Goal: Task Accomplishment & Management: Manage account settings

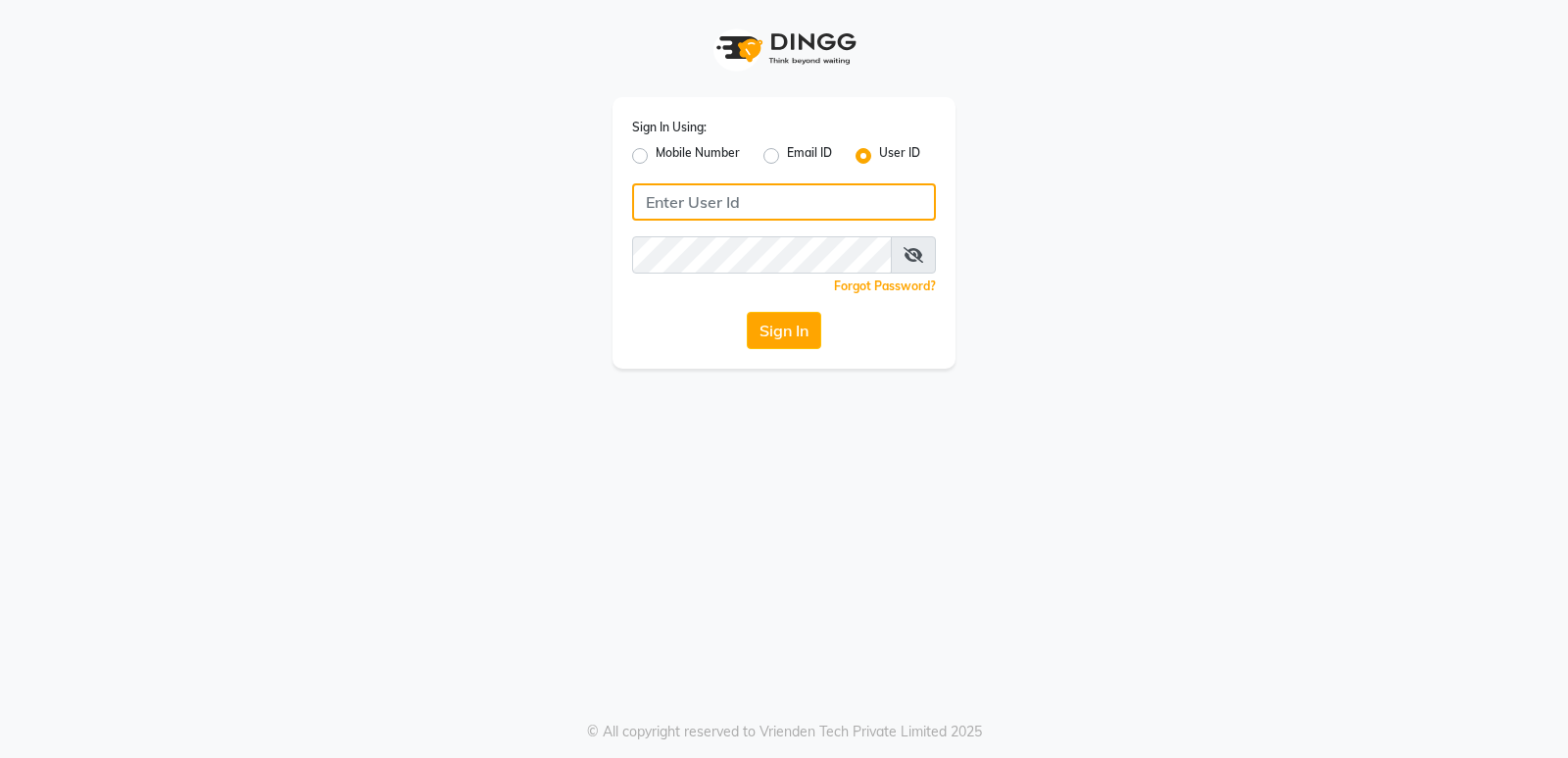
click at [673, 209] on input "Username" at bounding box center [784, 201] width 304 height 37
type input "goldentouchstudio"
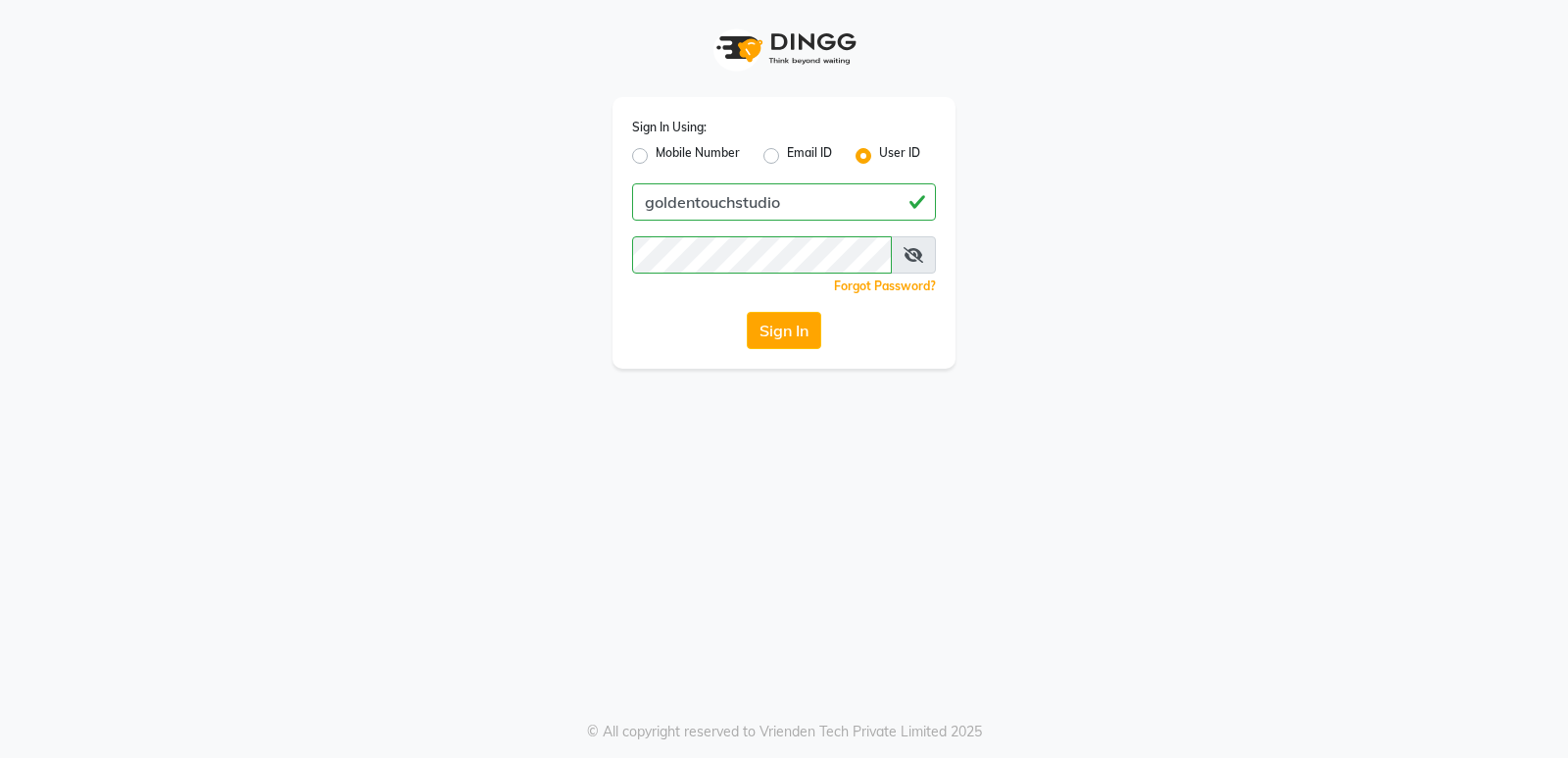
drag, startPoint x: 786, startPoint y: 439, endPoint x: 790, endPoint y: 429, distance: 10.8
click at [786, 440] on div "Sign In Using: Mobile Number Email ID User ID goldentouchstudio Remember me For…" at bounding box center [784, 379] width 1568 height 758
click at [809, 334] on button "Sign In" at bounding box center [784, 330] width 75 height 37
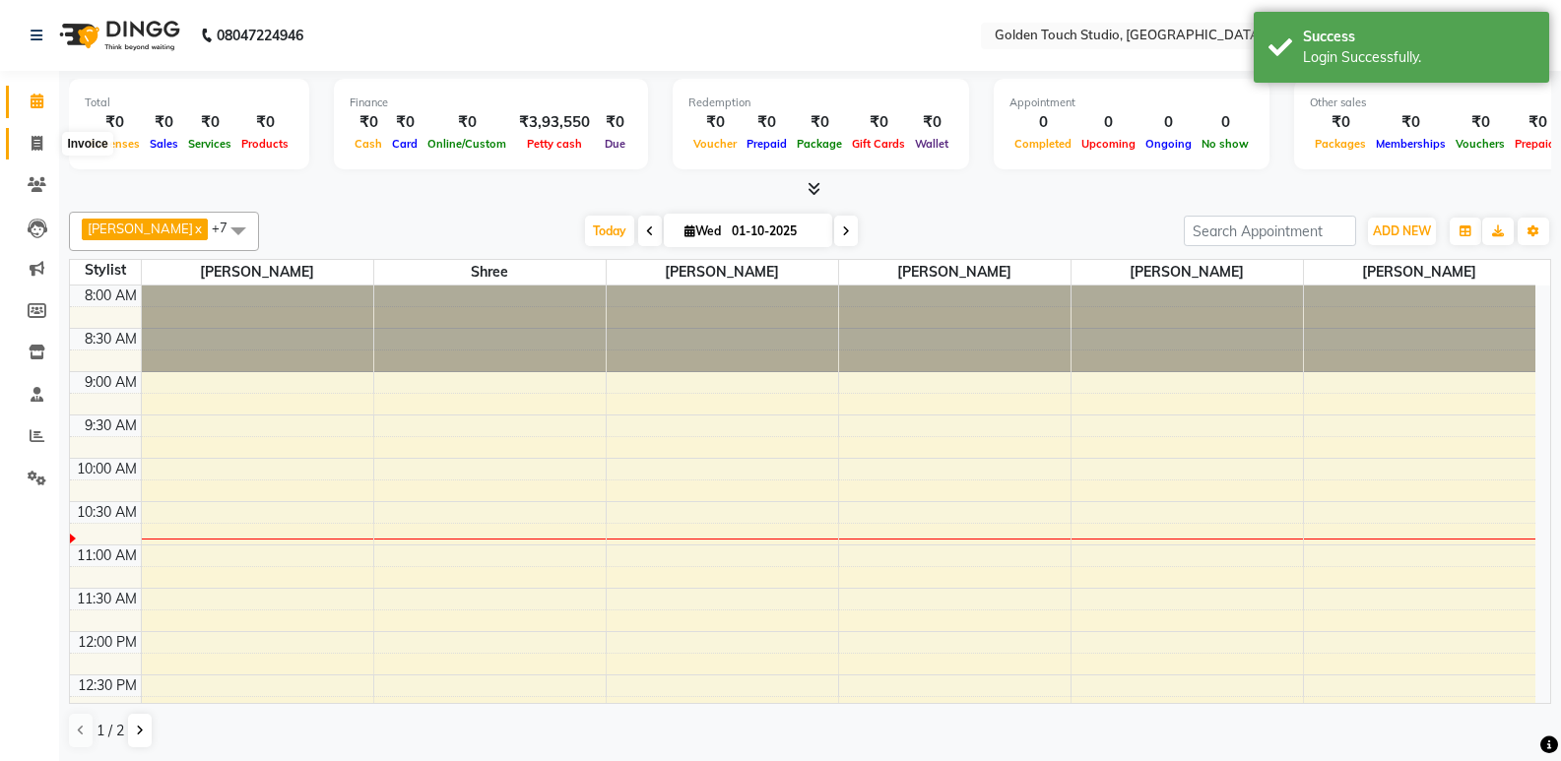
click at [32, 143] on icon at bounding box center [37, 143] width 11 height 15
select select "7211"
select select "service"
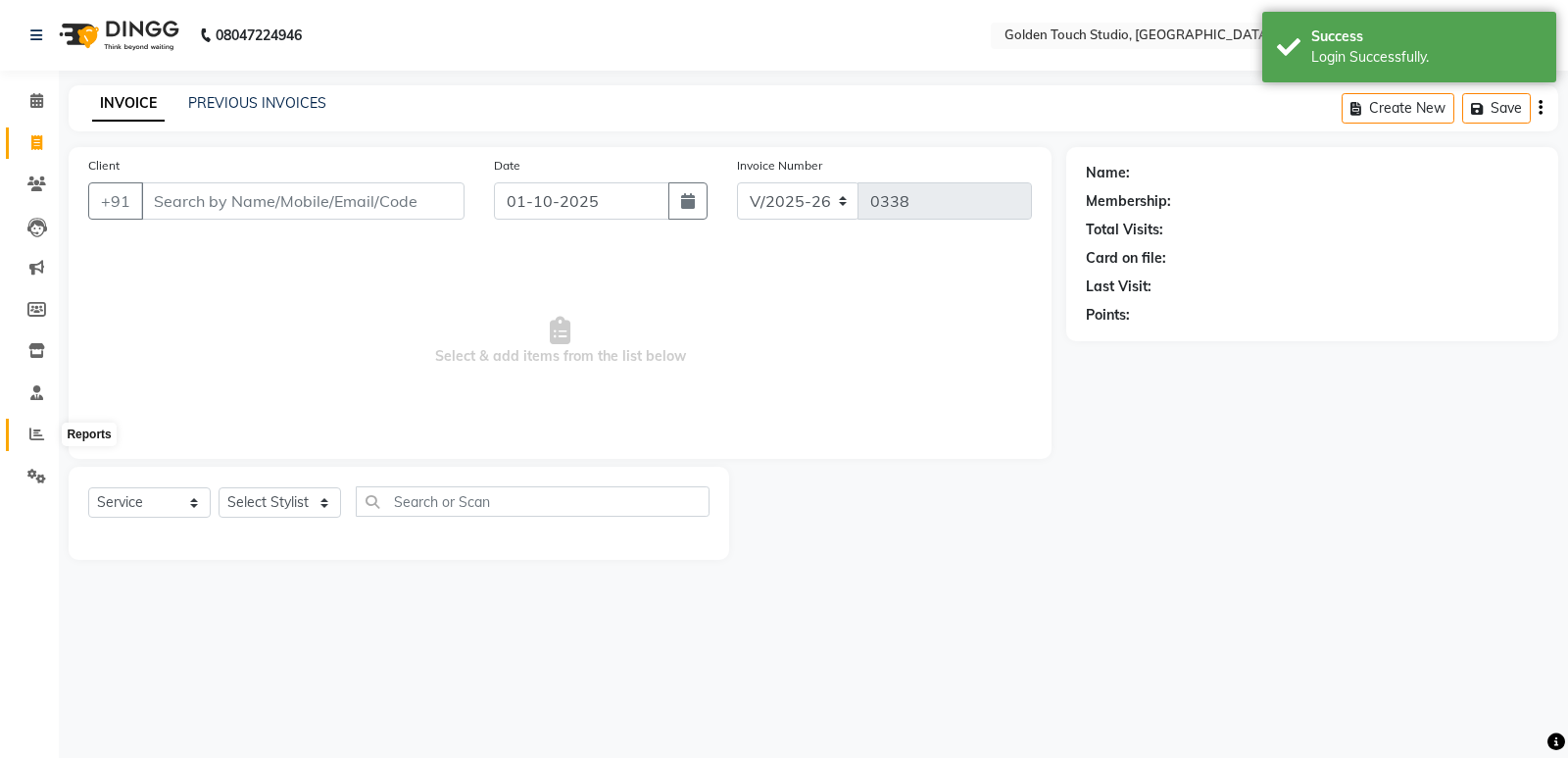
click at [35, 423] on span at bounding box center [37, 434] width 34 height 23
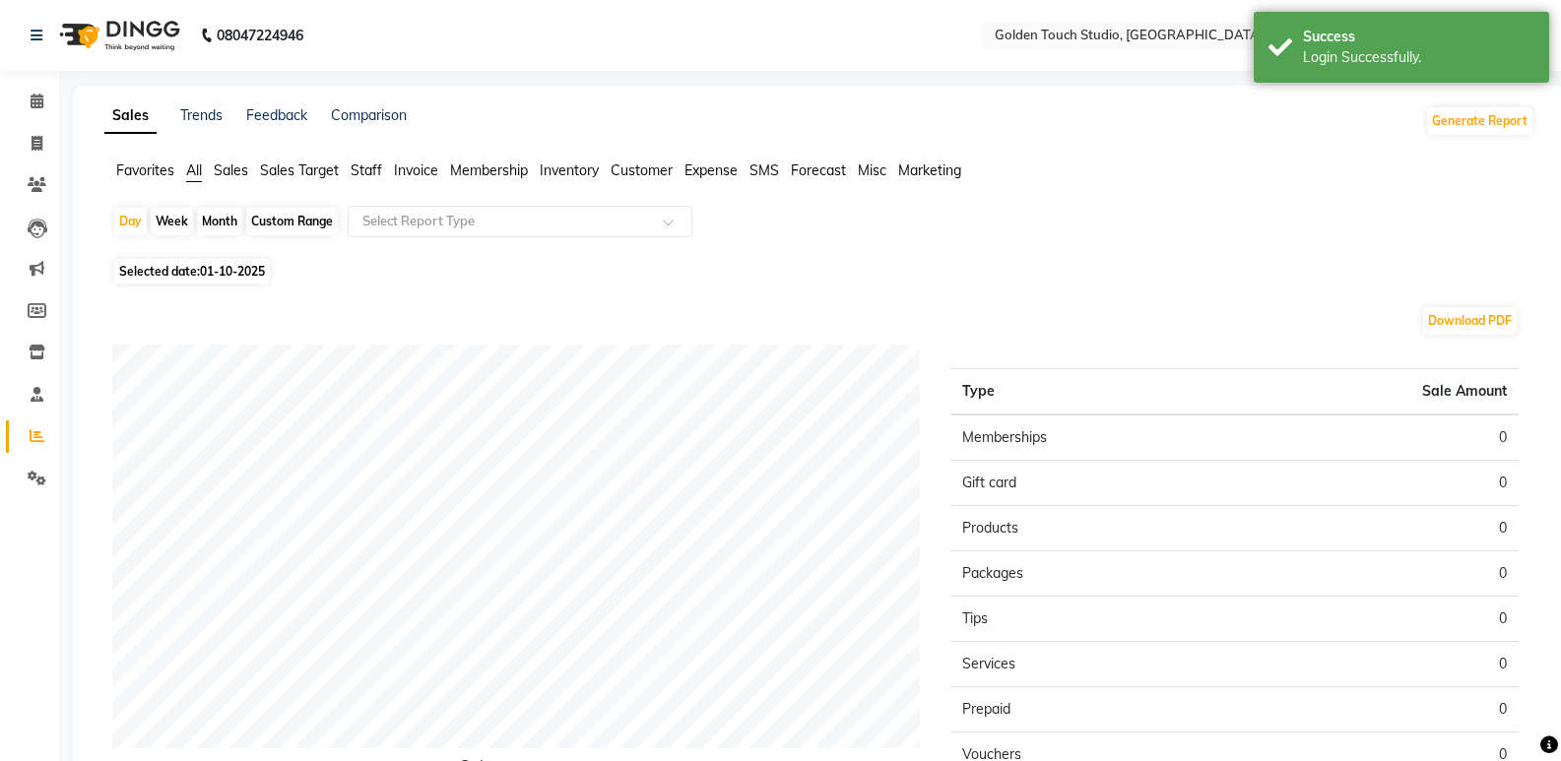
click at [225, 161] on span "Sales" at bounding box center [231, 170] width 34 height 18
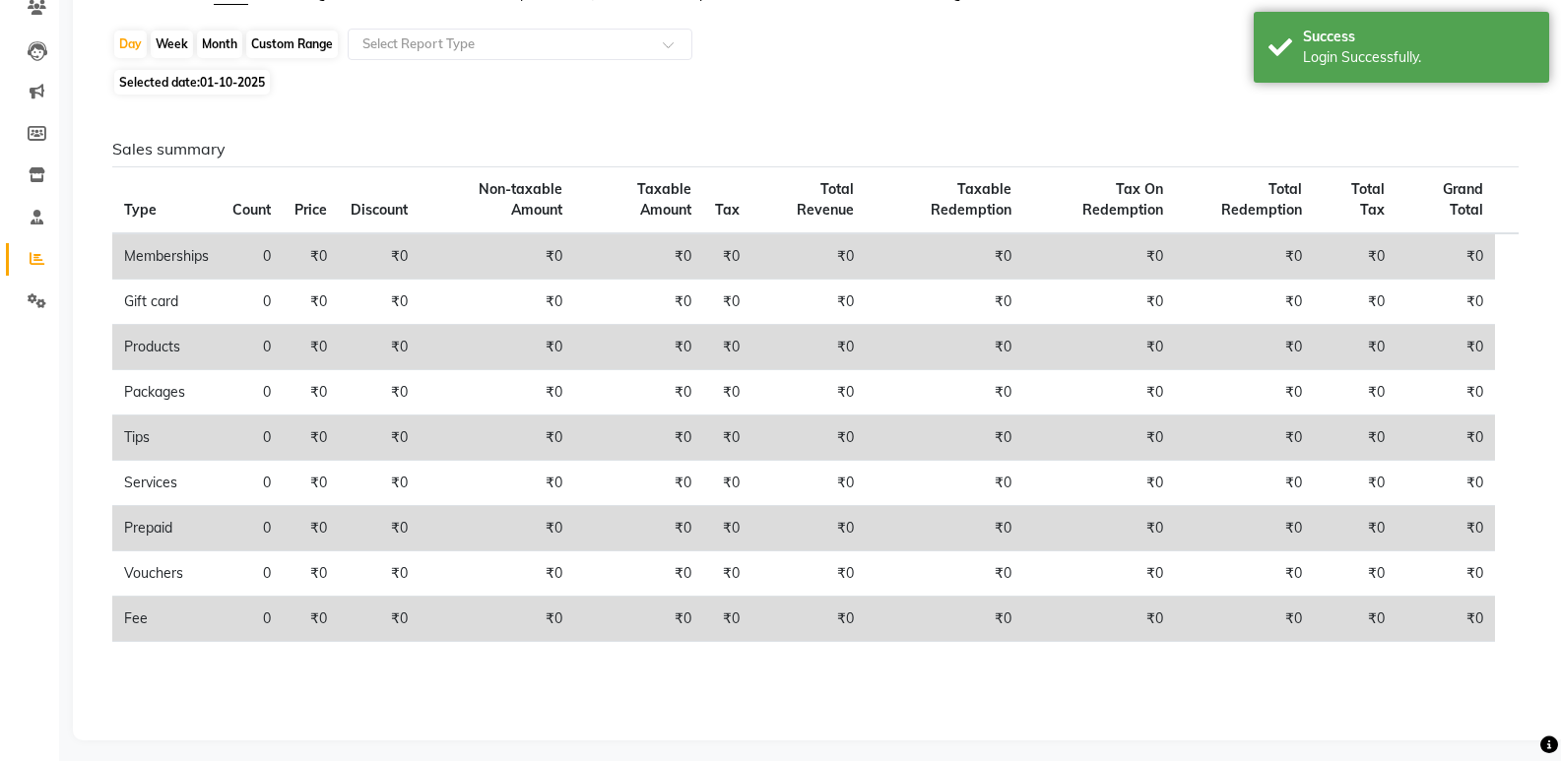
scroll to position [186, 0]
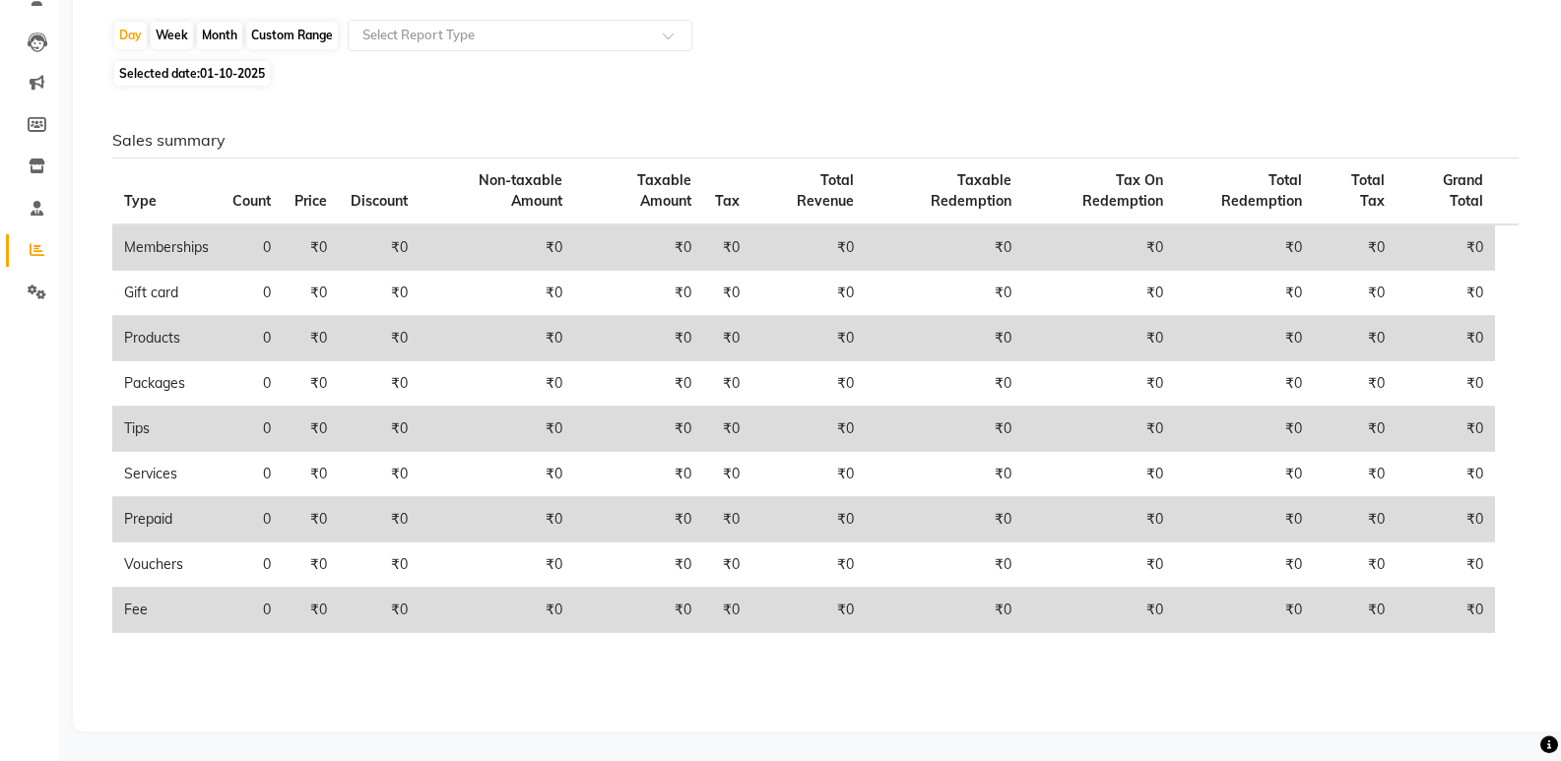
click at [191, 73] on span "Selected date: [DATE]" at bounding box center [192, 73] width 156 height 25
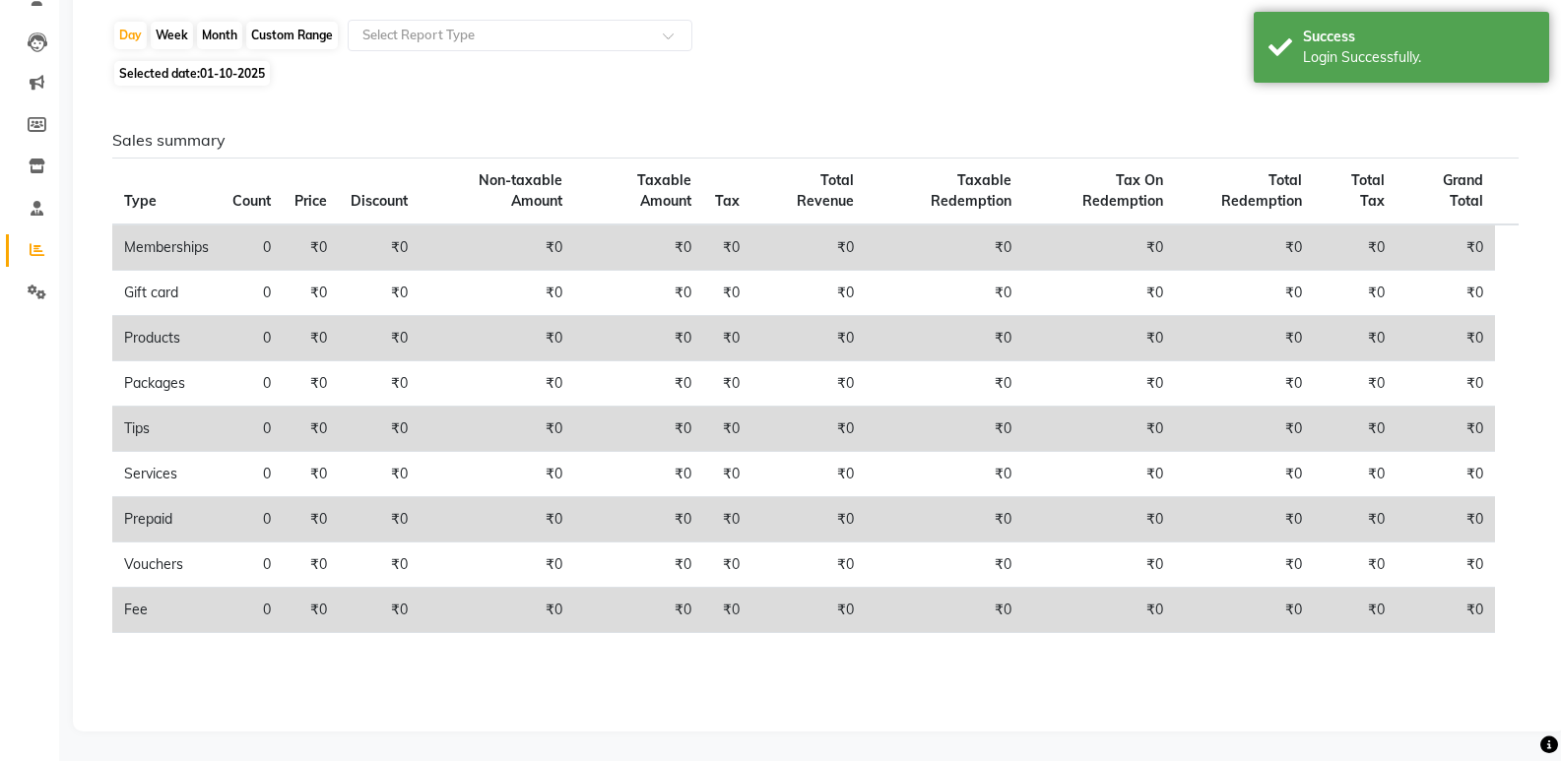
select select "10"
select select "2025"
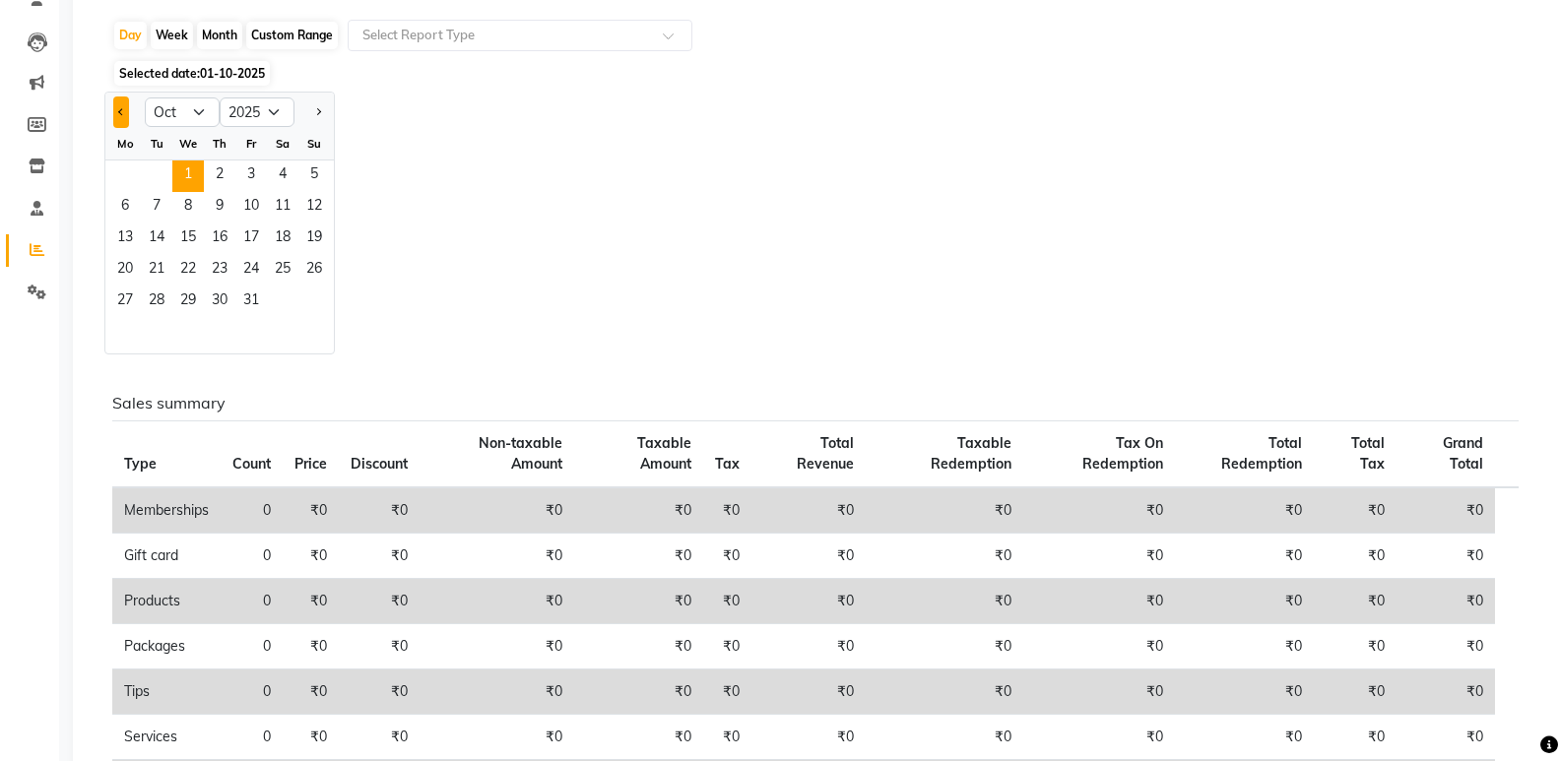
click at [125, 115] on button "Previous month" at bounding box center [121, 112] width 16 height 32
select select "9"
click at [159, 293] on span "30" at bounding box center [157, 303] width 32 height 32
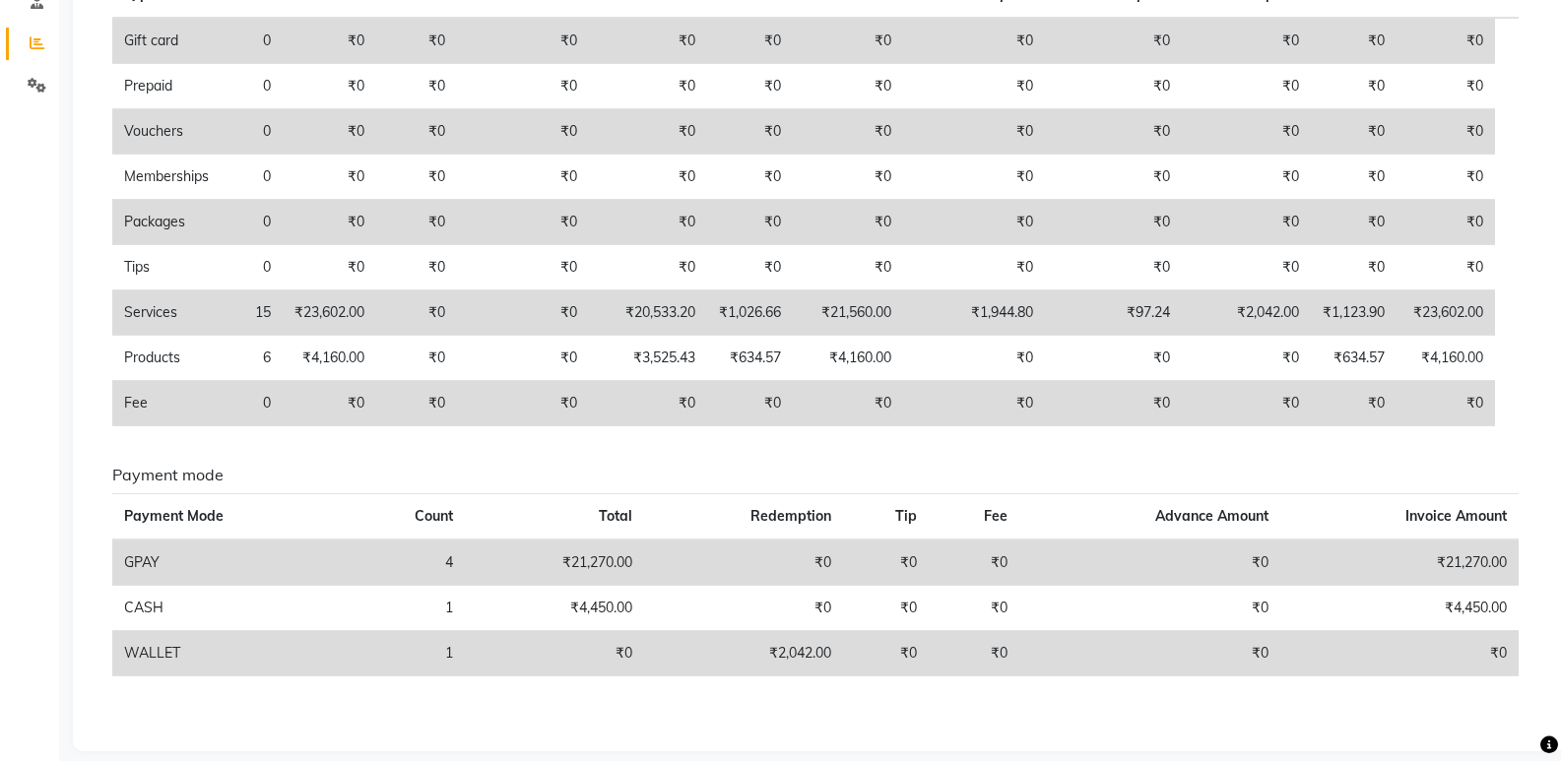
scroll to position [394, 0]
